Goal: Find specific page/section: Find specific page/section

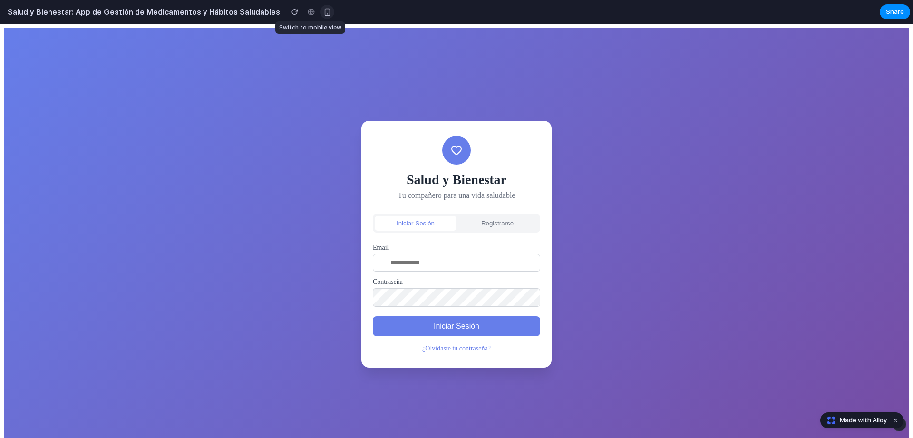
click at [323, 12] on div "button" at bounding box center [327, 12] width 8 height 8
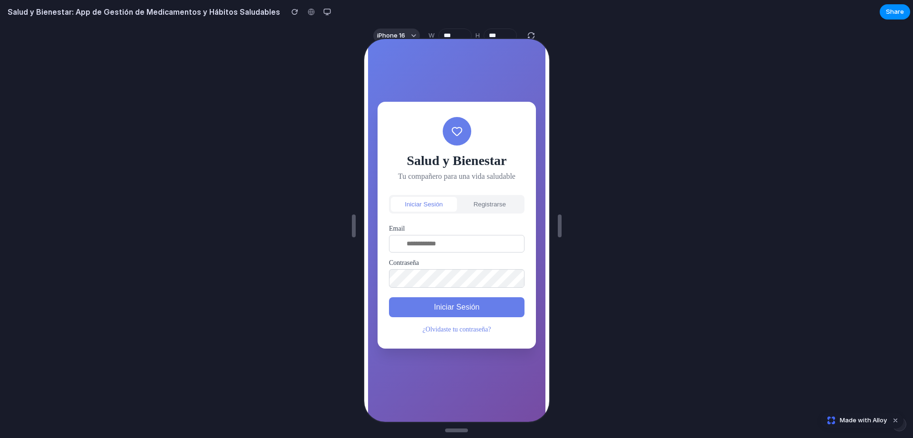
scroll to position [27, 0]
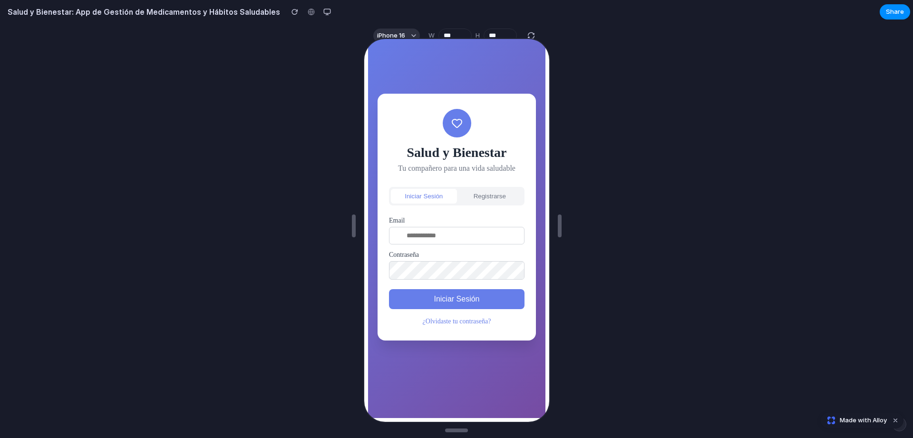
click at [412, 33] on div at bounding box center [456, 225] width 187 height 390
click at [414, 32] on div at bounding box center [456, 225] width 187 height 390
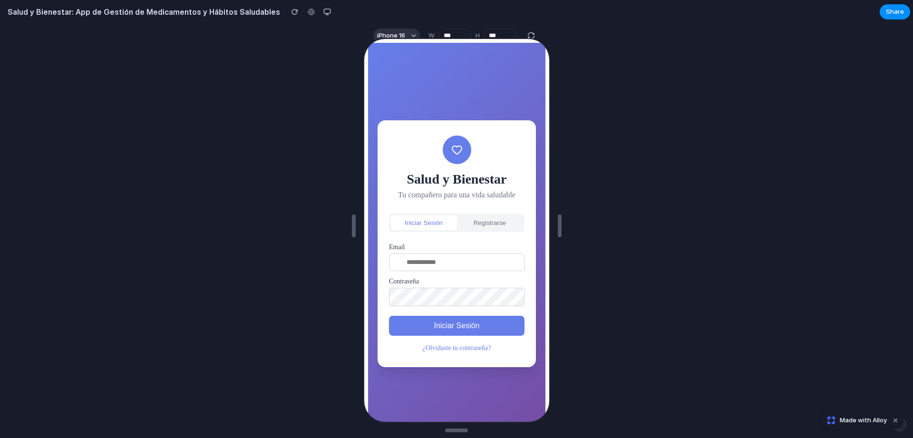
scroll to position [0, 0]
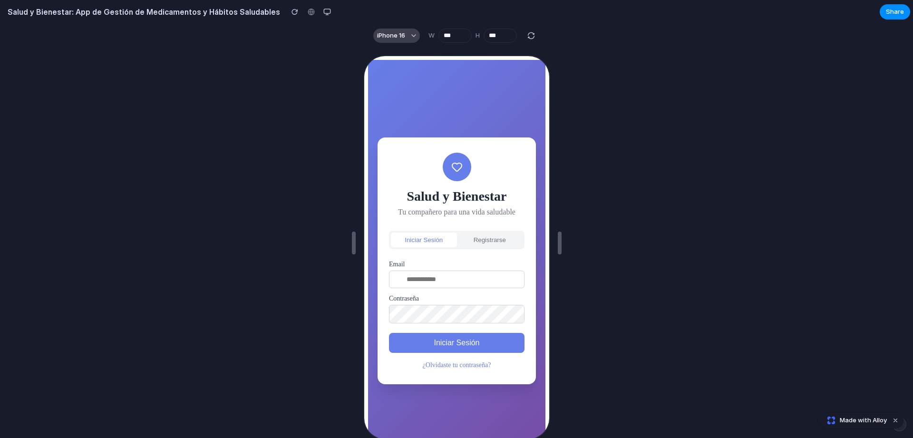
click at [410, 37] on button "iPhone 16" at bounding box center [396, 36] width 47 height 14
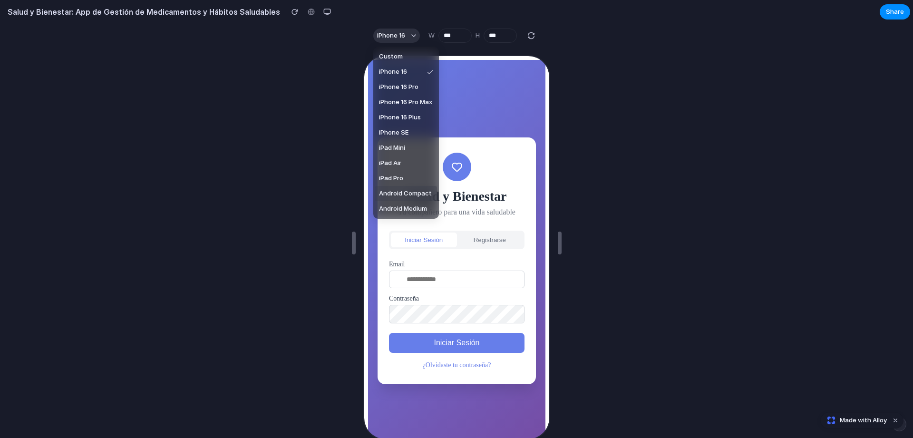
click at [403, 191] on span "Android Compact" at bounding box center [405, 194] width 53 height 10
type input "***"
